Goal: Task Accomplishment & Management: Manage account settings

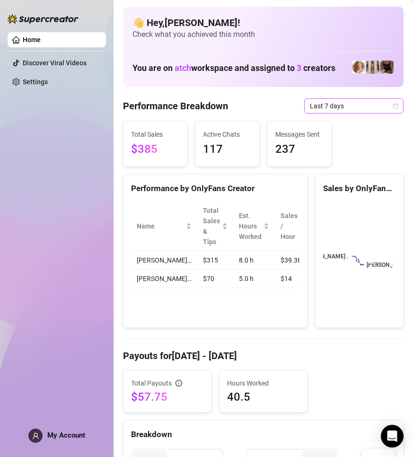
click at [360, 106] on span "Last 7 days" at bounding box center [354, 106] width 88 height 14
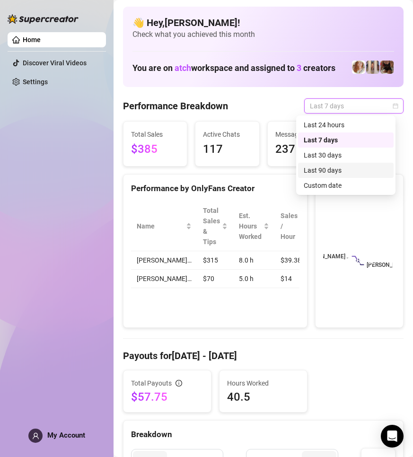
click at [327, 166] on div "Last 90 days" at bounding box center [346, 170] width 84 height 10
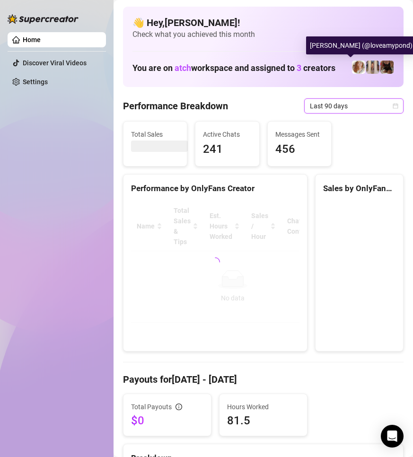
click at [352, 67] on img at bounding box center [358, 67] width 13 height 13
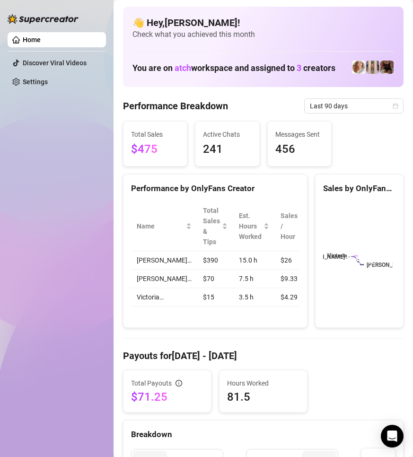
click at [44, 135] on div "Home Discover Viral Videos Settings" at bounding box center [57, 224] width 98 height 448
click at [89, 149] on div "Home Discover Viral Videos Settings" at bounding box center [57, 224] width 98 height 448
click at [41, 218] on div "Home Discover Viral Videos Settings" at bounding box center [57, 224] width 98 height 448
click at [60, 95] on div "Home Discover Viral Videos Settings" at bounding box center [57, 224] width 98 height 448
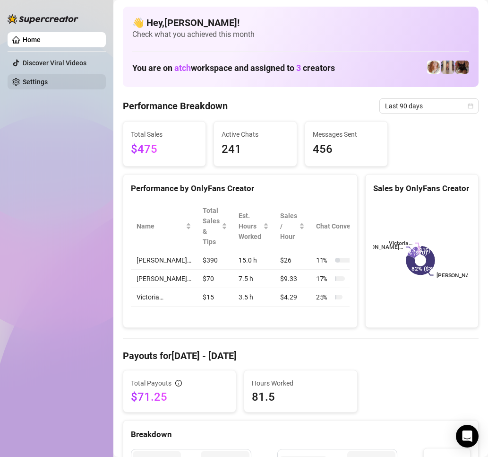
click at [48, 82] on link "Settings" at bounding box center [35, 82] width 25 height 8
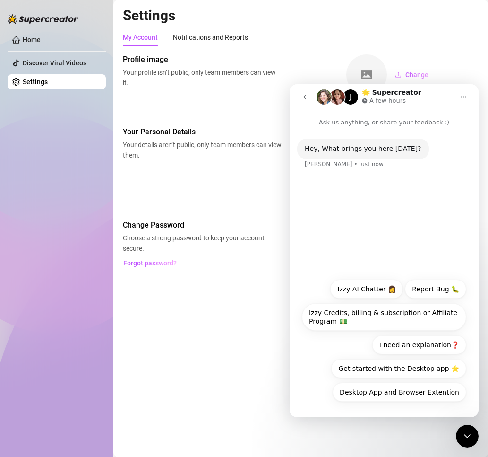
click at [357, 175] on div "Hey, What brings you here [DATE]? [PERSON_NAME] • Just now" at bounding box center [384, 160] width 174 height 42
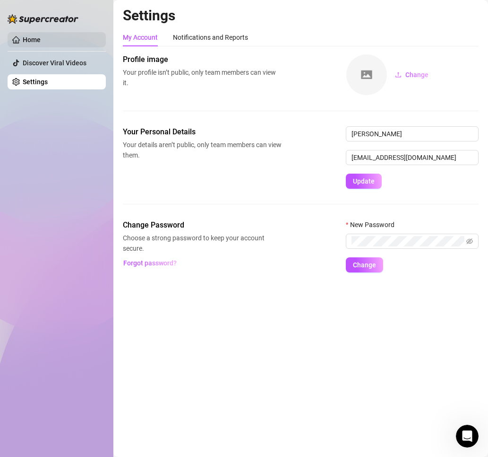
click at [41, 41] on link "Home" at bounding box center [32, 40] width 18 height 8
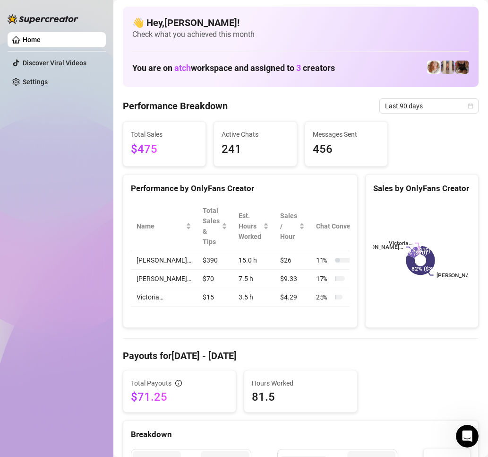
drag, startPoint x: 349, startPoint y: 79, endPoint x: 341, endPoint y: 85, distance: 9.5
